Goal: Transaction & Acquisition: Purchase product/service

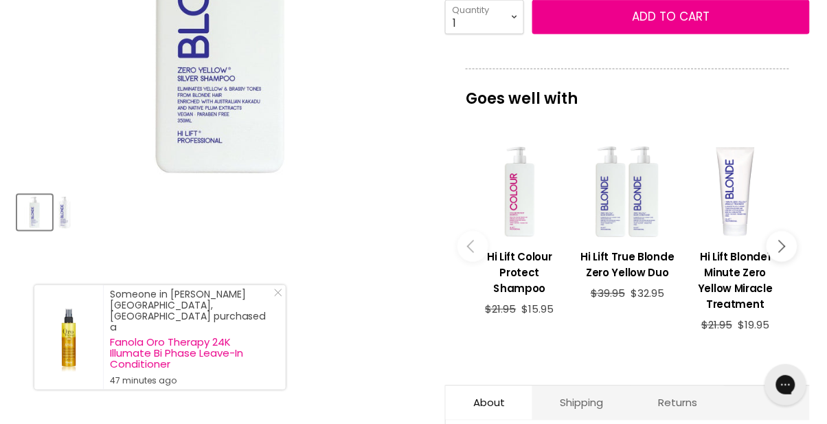
scroll to position [432, 0]
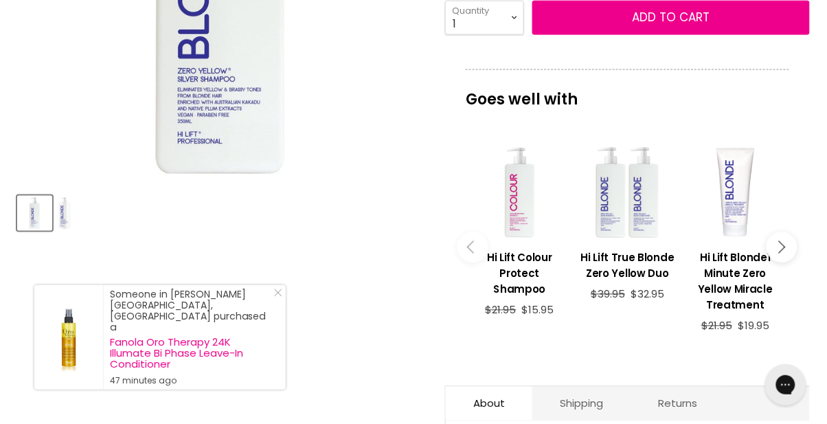
click at [292, 359] on article "Click or scroll to zoom Tap or pinch to zoom Click or scroll to zoom" at bounding box center [413, 208] width 793 height 869
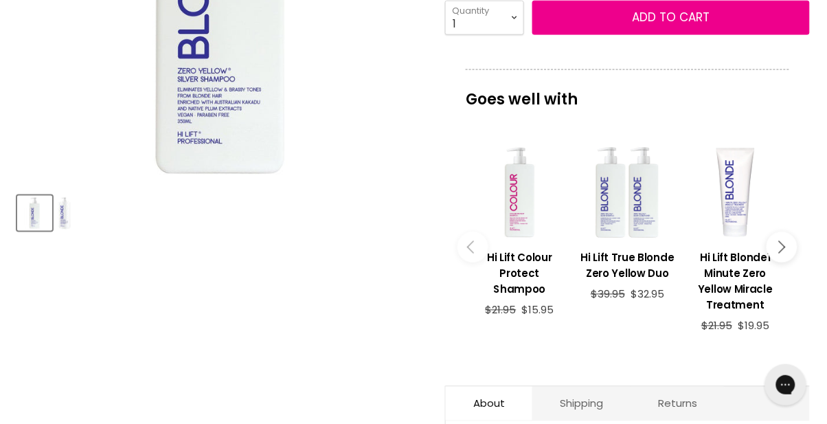
click at [267, 364] on article "Click or scroll to zoom Tap or pinch to zoom Click or scroll to zoom" at bounding box center [413, 208] width 793 height 869
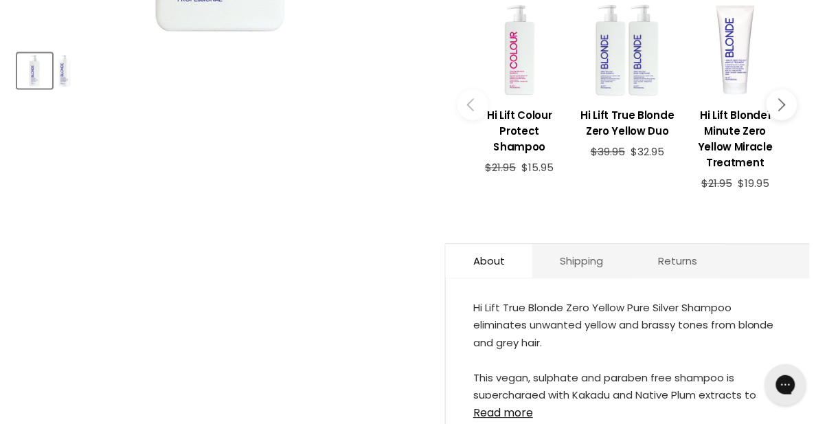
scroll to position [575, 0]
click at [515, 423] on div "Hi Lift True Blonde Zero Yellow Pure Silver Shampoo eliminates unwanted yellow …" at bounding box center [628, 367] width 364 height 148
click at [511, 415] on link "Read more" at bounding box center [627, 409] width 309 height 21
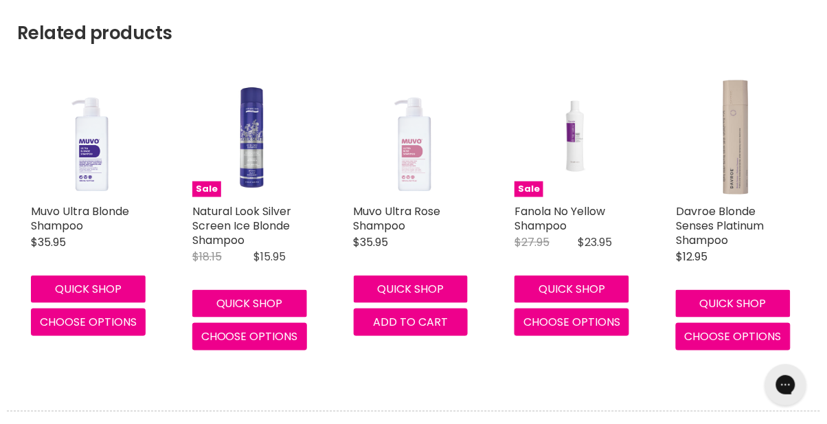
scroll to position [1216, 0]
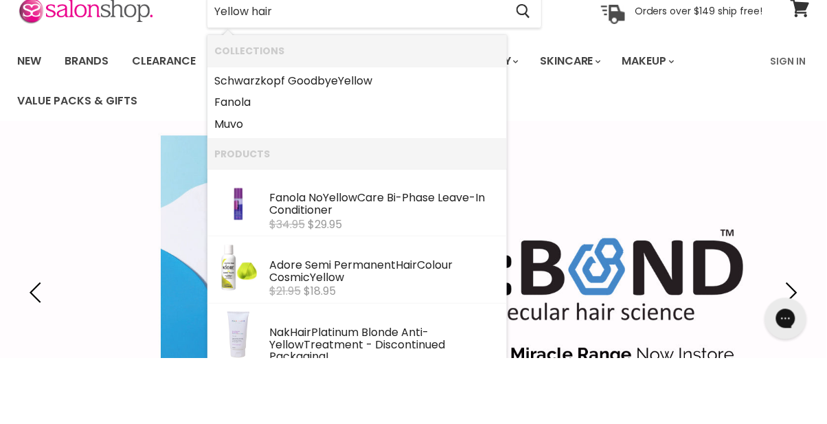
type input "Yellow hair"
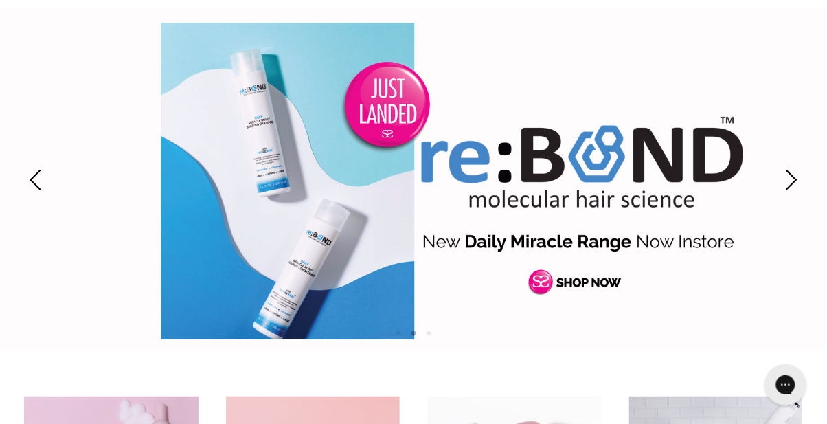
scroll to position [176, 0]
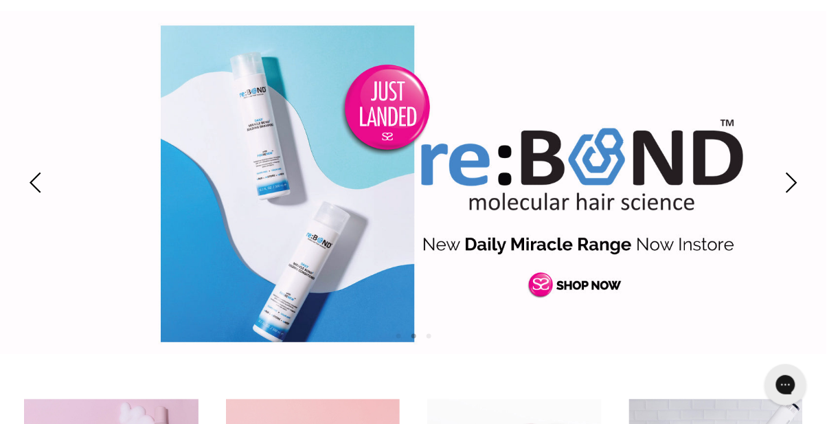
click at [609, 279] on link "Slide 2 of 3" at bounding box center [413, 183] width 827 height 344
click at [610, 216] on link "Slide 2 of 3" at bounding box center [413, 183] width 827 height 344
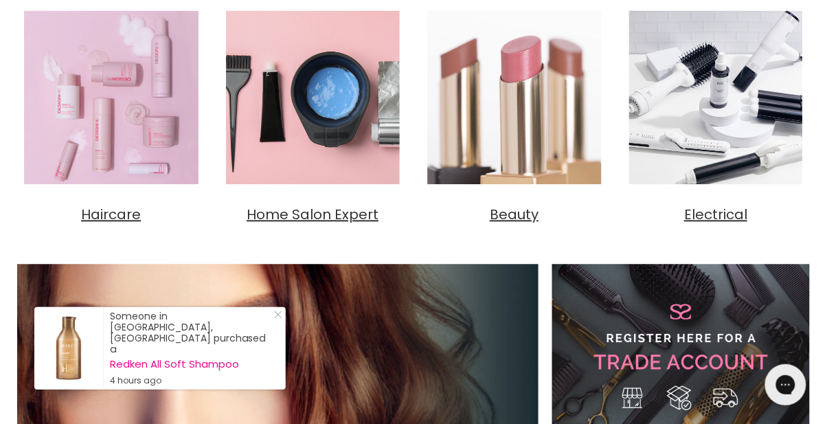
scroll to position [566, 0]
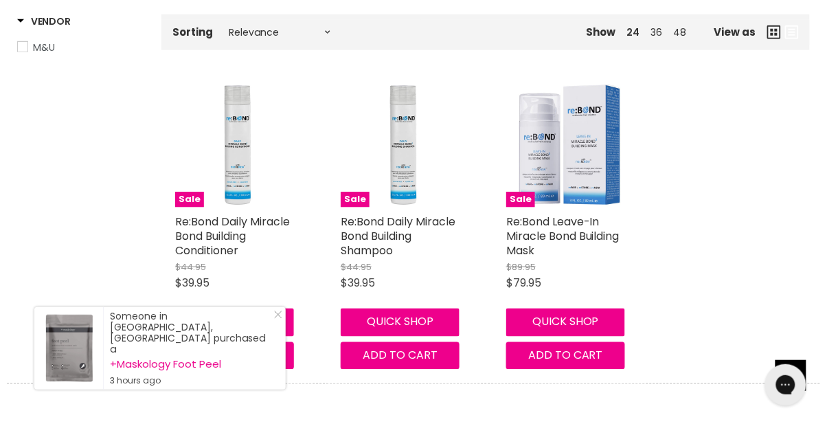
scroll to position [269, 0]
click at [280, 318] on line "Close Icon" at bounding box center [278, 314] width 7 height 7
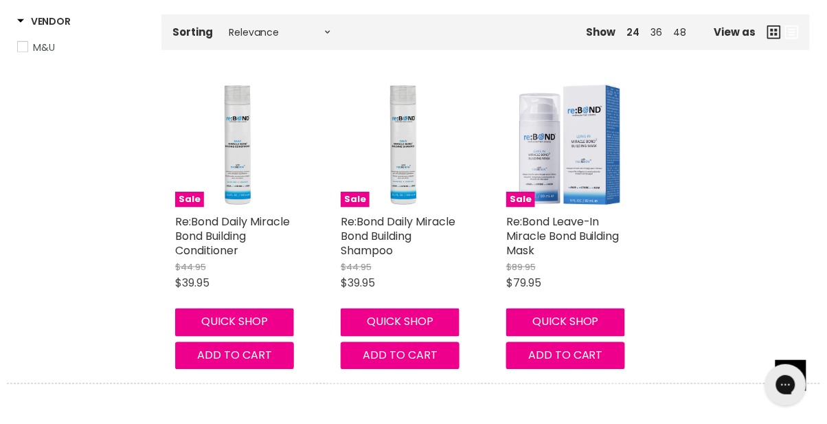
click at [434, 177] on img "Main content" at bounding box center [403, 145] width 124 height 124
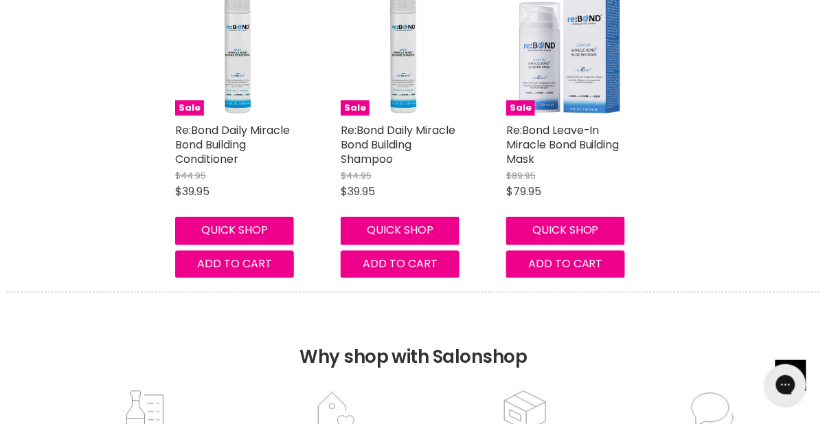
scroll to position [359, 0]
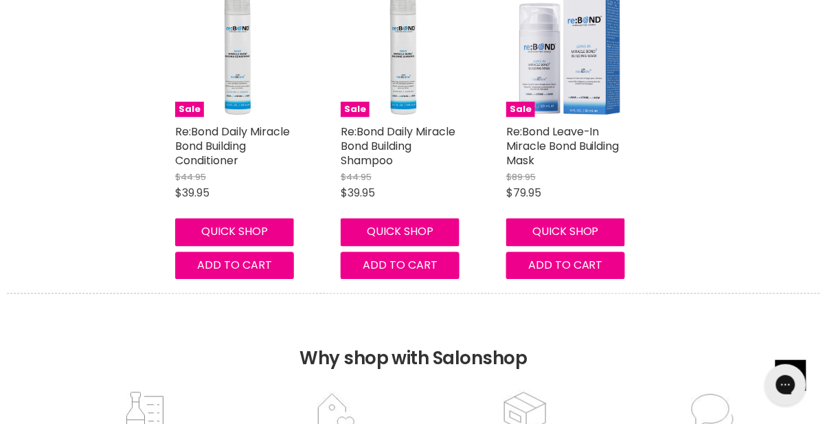
click at [572, 225] on button "Quick shop" at bounding box center [565, 232] width 119 height 27
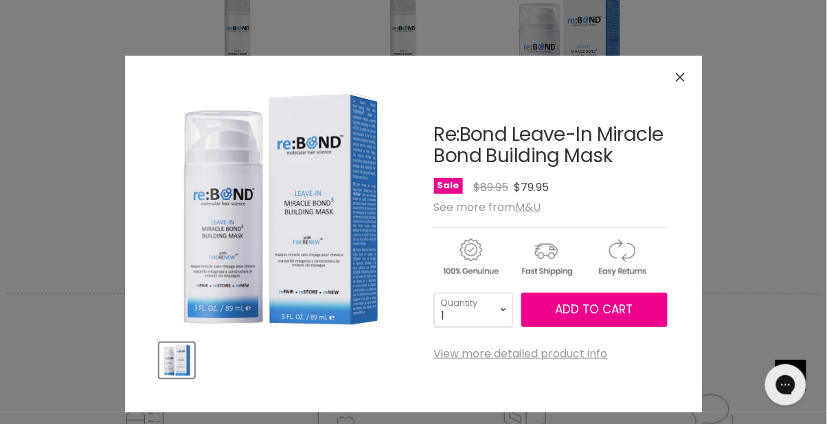
click at [570, 348] on link "View more detailed product info" at bounding box center [521, 354] width 174 height 12
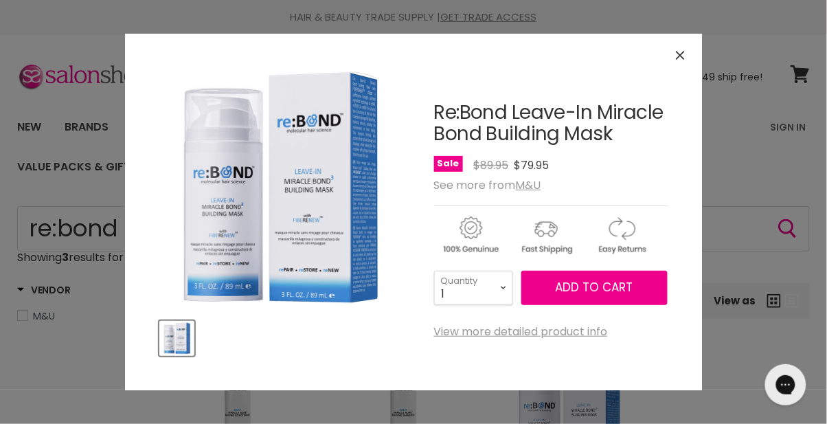
click at [561, 334] on link "View more detailed product info" at bounding box center [521, 332] width 174 height 12
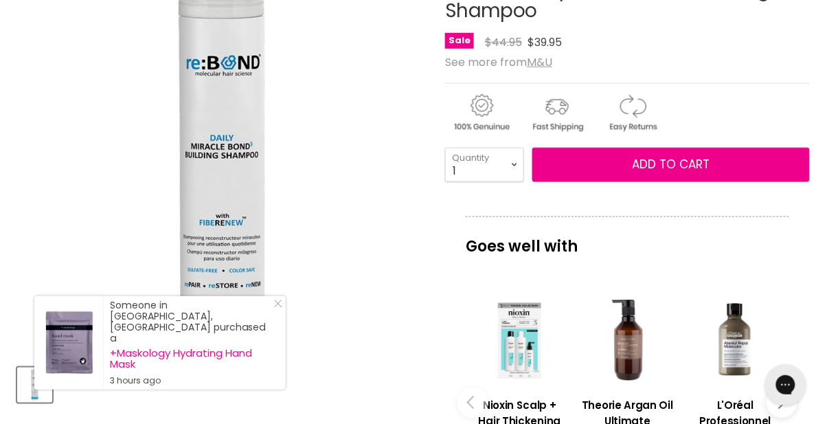
scroll to position [269, 0]
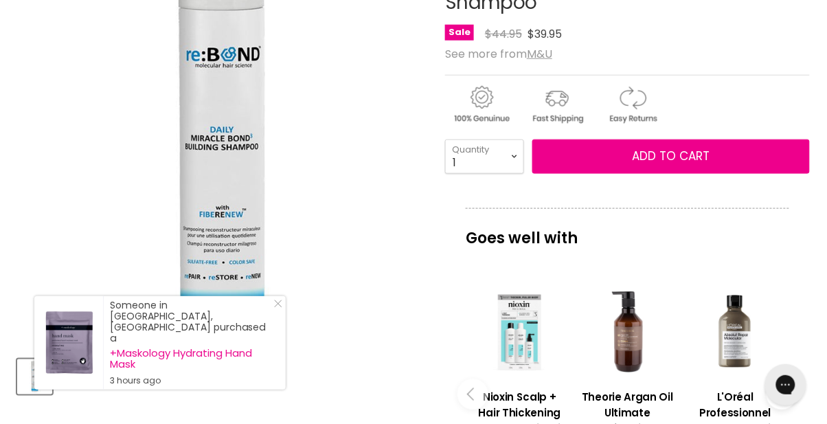
click at [287, 372] on div "Product thumbnails" at bounding box center [221, 374] width 412 height 39
click at [275, 362] on div "Someone in [GEOGRAPHIC_DATA], [GEOGRAPHIC_DATA] purchased a +Maskology Hydratin…" at bounding box center [160, 342] width 252 height 93
click at [280, 359] on div "Product thumbnails" at bounding box center [221, 374] width 412 height 39
click at [278, 308] on icon "Close Icon" at bounding box center [278, 304] width 8 height 8
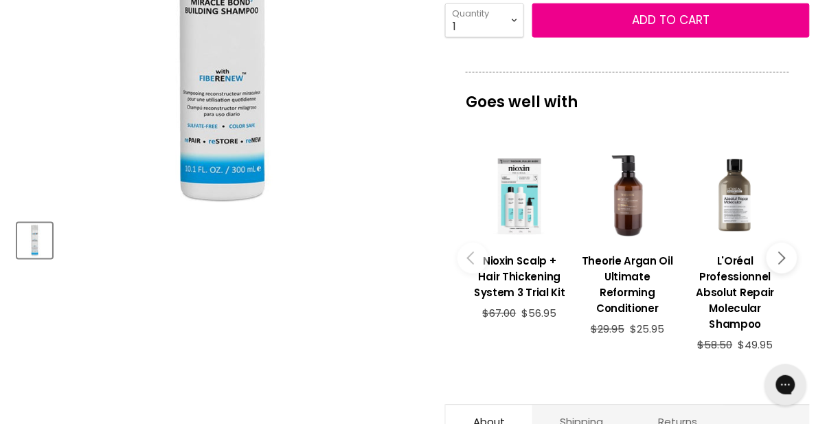
scroll to position [408, 0]
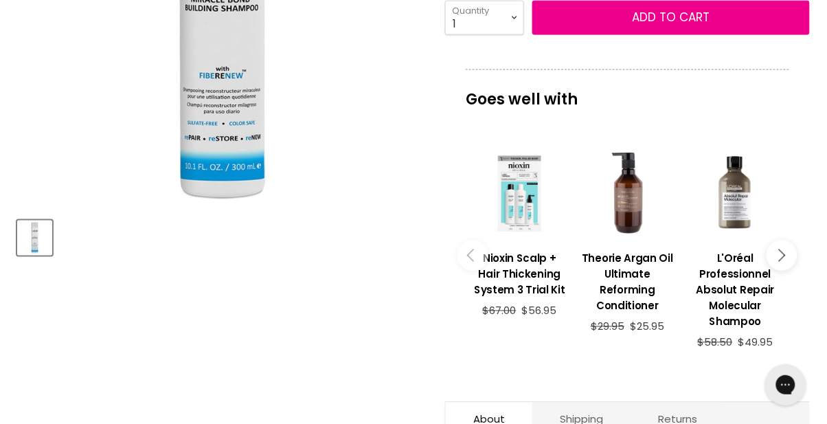
click at [816, 114] on section "Click or scroll to zoom Tap or pinch to zoom" at bounding box center [413, 260] width 827 height 923
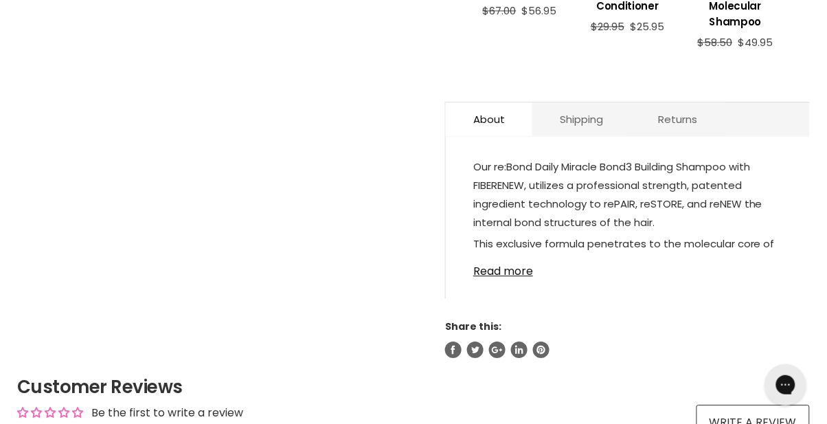
scroll to position [709, 0]
click at [512, 269] on link "Read more" at bounding box center [627, 266] width 309 height 21
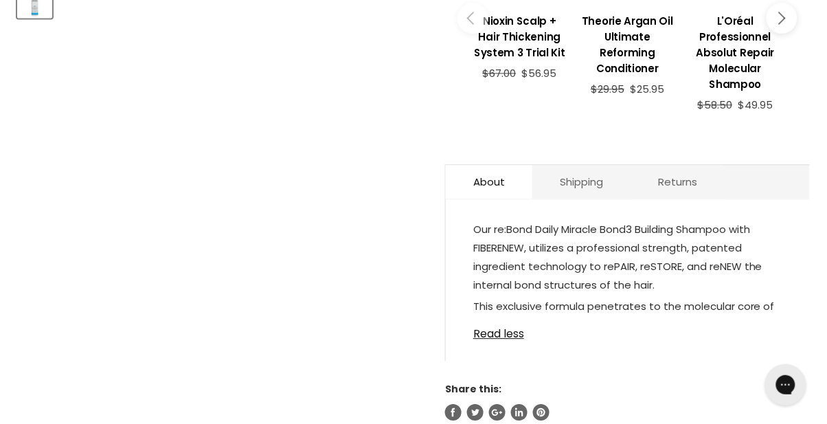
scroll to position [647, 0]
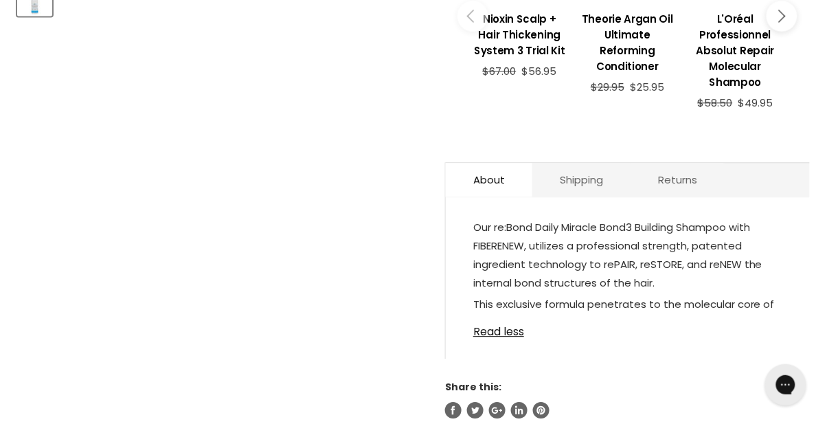
click at [520, 326] on link "Read less" at bounding box center [627, 327] width 309 height 21
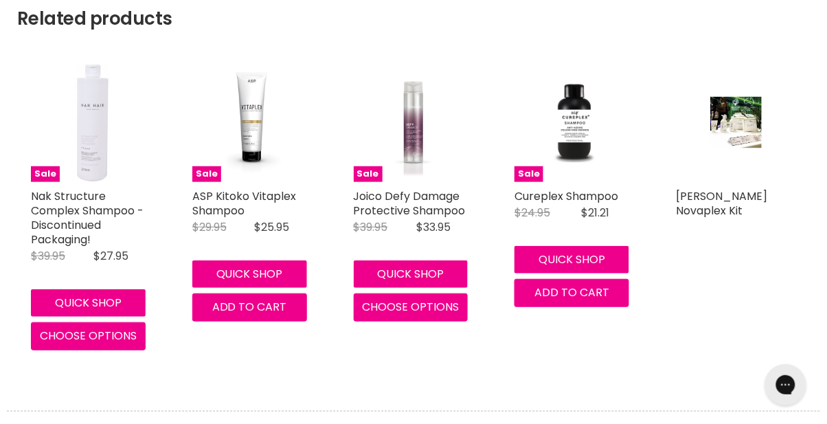
scroll to position [1224, 0]
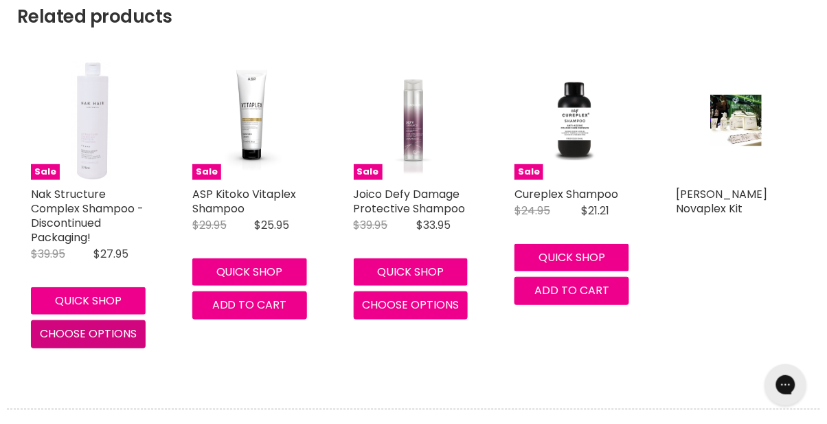
click at [105, 328] on span "Choose options" at bounding box center [88, 334] width 97 height 16
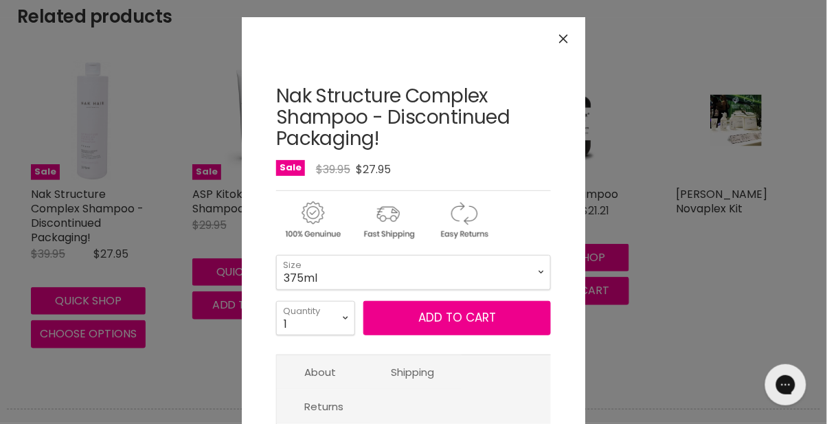
click at [568, 32] on button "Close" at bounding box center [564, 39] width 30 height 30
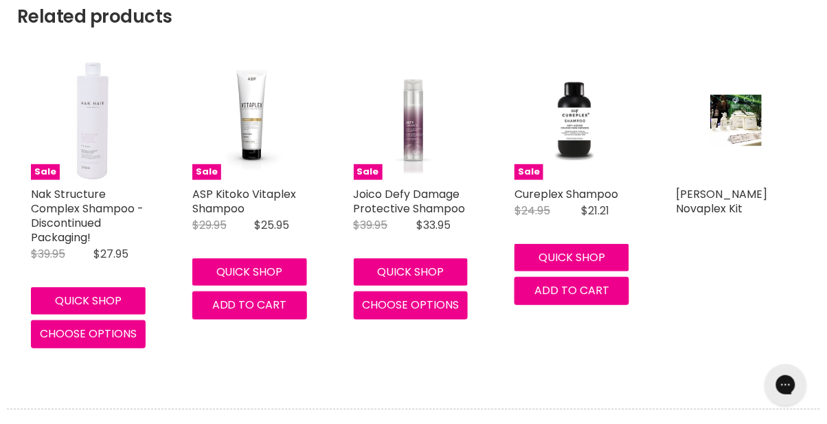
click at [101, 188] on link "Nak Structure Complex Shampoo - Discontinued Packaging!" at bounding box center [87, 215] width 113 height 59
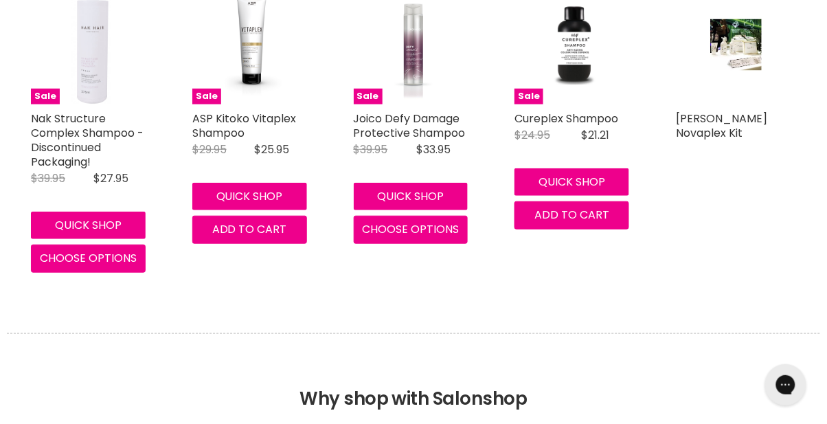
scroll to position [1312, 0]
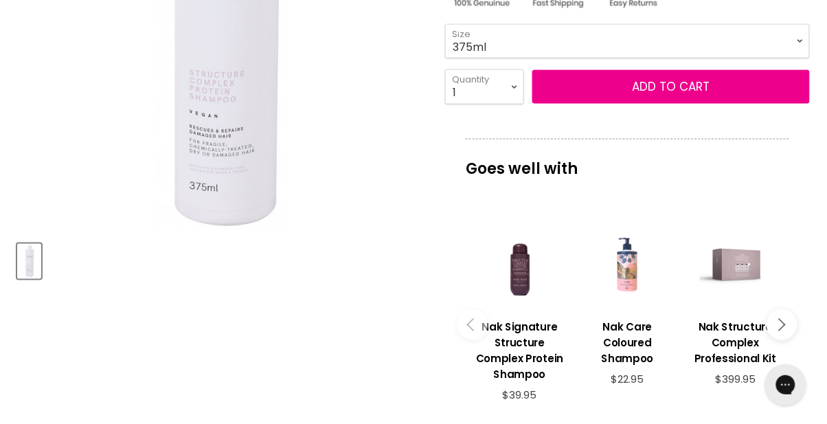
scroll to position [383, 0]
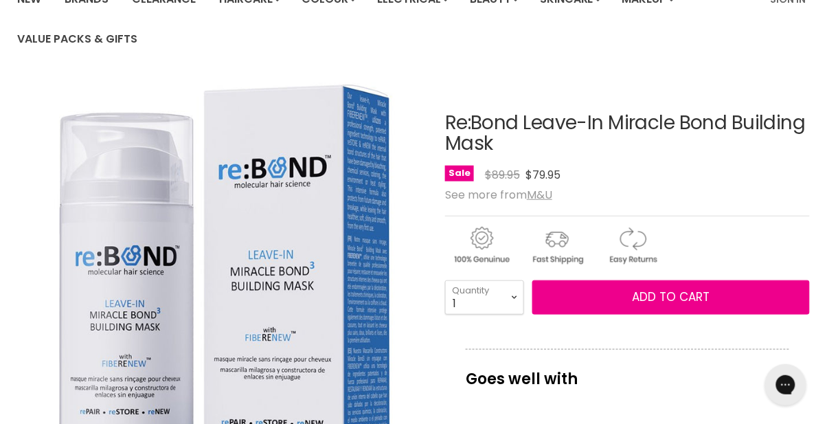
scroll to position [121, 0]
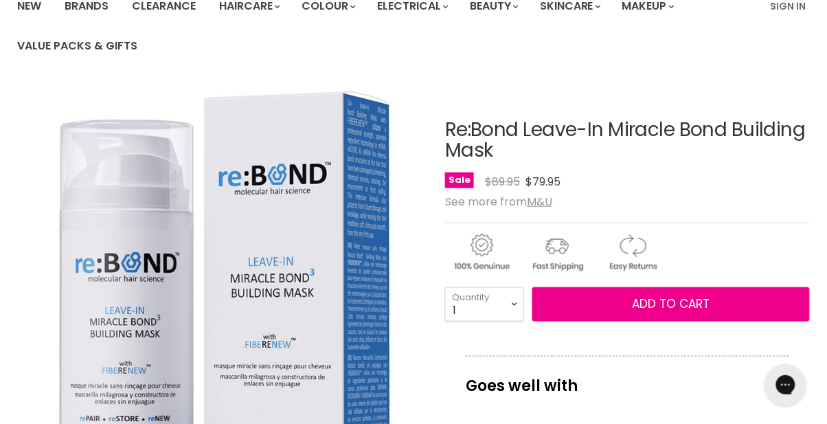
click at [731, 131] on h1 "Re:Bond Leave-In Miracle Bond Building Mask" at bounding box center [627, 141] width 365 height 43
click at [720, 131] on h1 "Re:Bond Leave-In Miracle Bond Building Mask" at bounding box center [627, 141] width 365 height 43
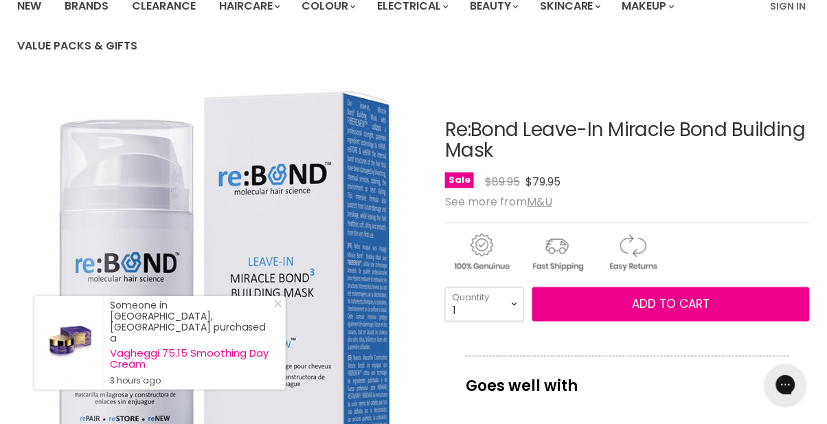
click at [280, 308] on icon "Close Icon" at bounding box center [278, 304] width 8 height 8
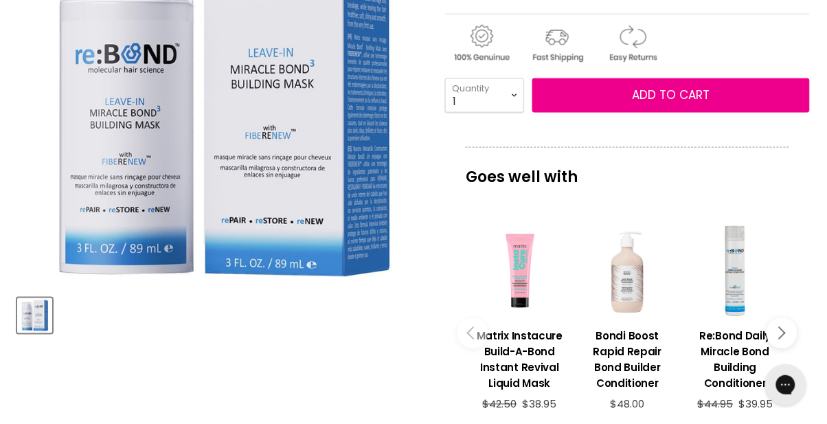
scroll to position [328, 0]
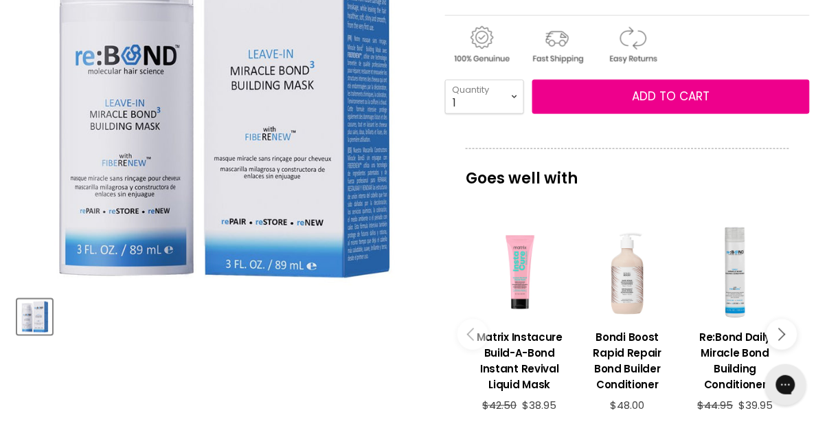
click at [753, 337] on h3 "Re:Bond Daily Miracle Bond Building Conditioner" at bounding box center [736, 361] width 94 height 63
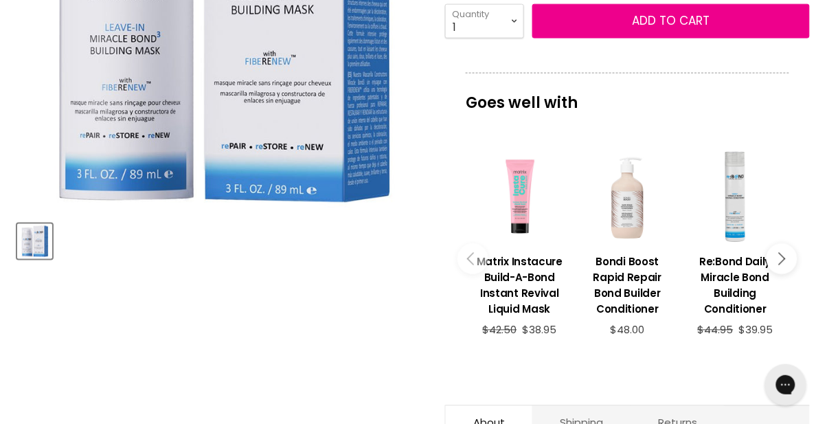
scroll to position [416, 0]
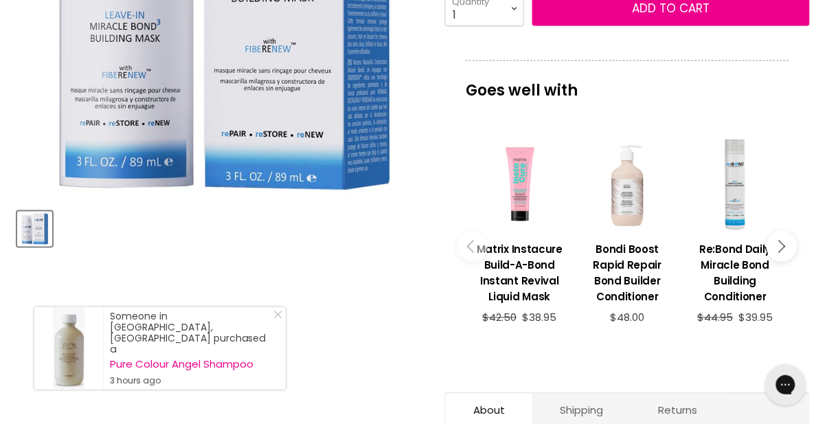
click at [284, 323] on div "Someone in Robina, Australia purchased a Pure Colour Angel Shampoo 3 hours ago" at bounding box center [160, 348] width 252 height 82
click at [285, 319] on article "Click or scroll to zoom Tap or pinch to zoom Re:Bond Leave-In Miracle Bond Buil…" at bounding box center [413, 220] width 793 height 860
click at [280, 321] on div "Someone in Robina, Australia purchased a Pure Colour Angel Shampoo 3 hours ago" at bounding box center [160, 348] width 252 height 82
click at [279, 319] on icon "Close Icon" at bounding box center [278, 315] width 8 height 8
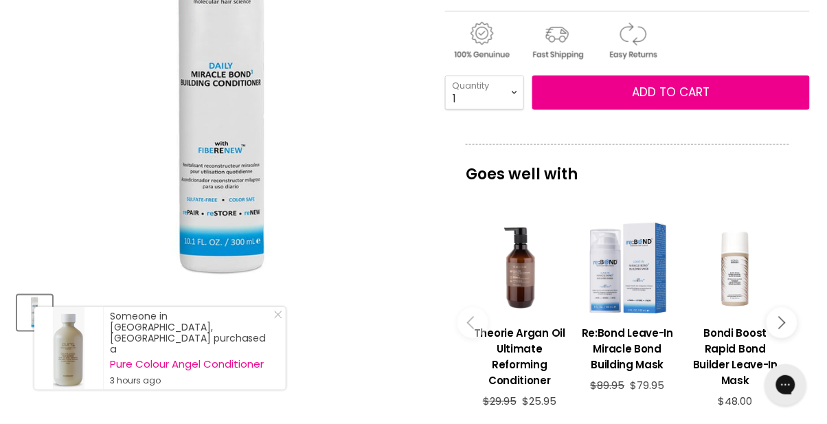
scroll to position [335, 0]
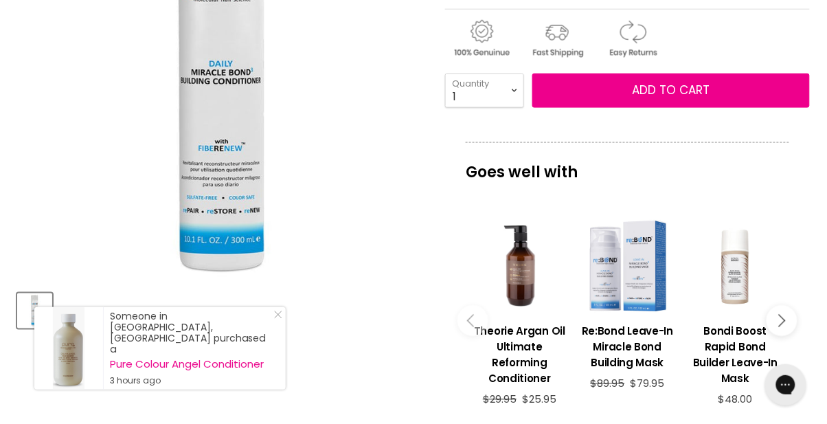
click at [788, 317] on button "Main content" at bounding box center [782, 320] width 31 height 31
